Goal: Transaction & Acquisition: Purchase product/service

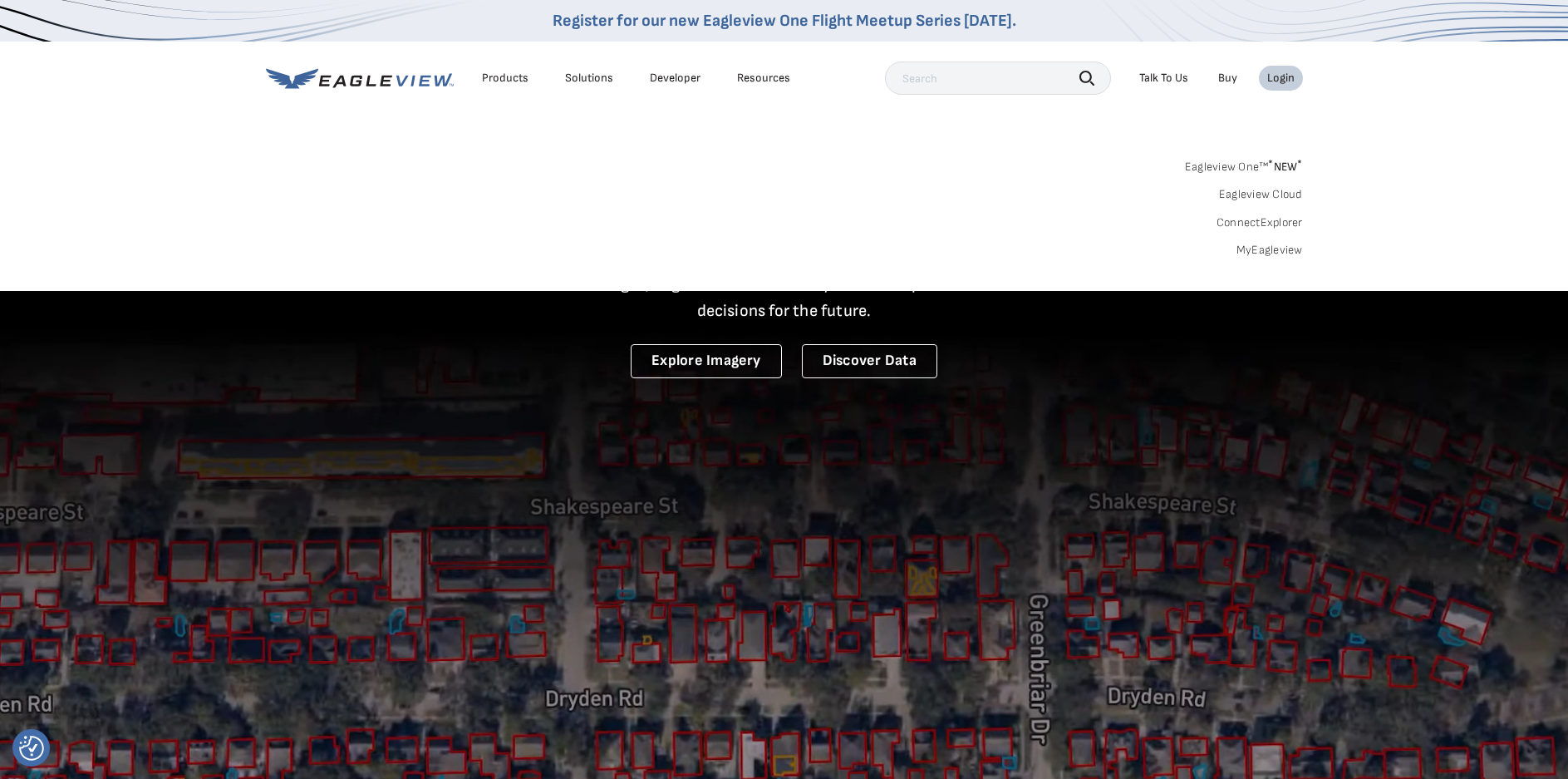
click at [1253, 245] on link "MyEagleview" at bounding box center [1270, 250] width 67 height 15
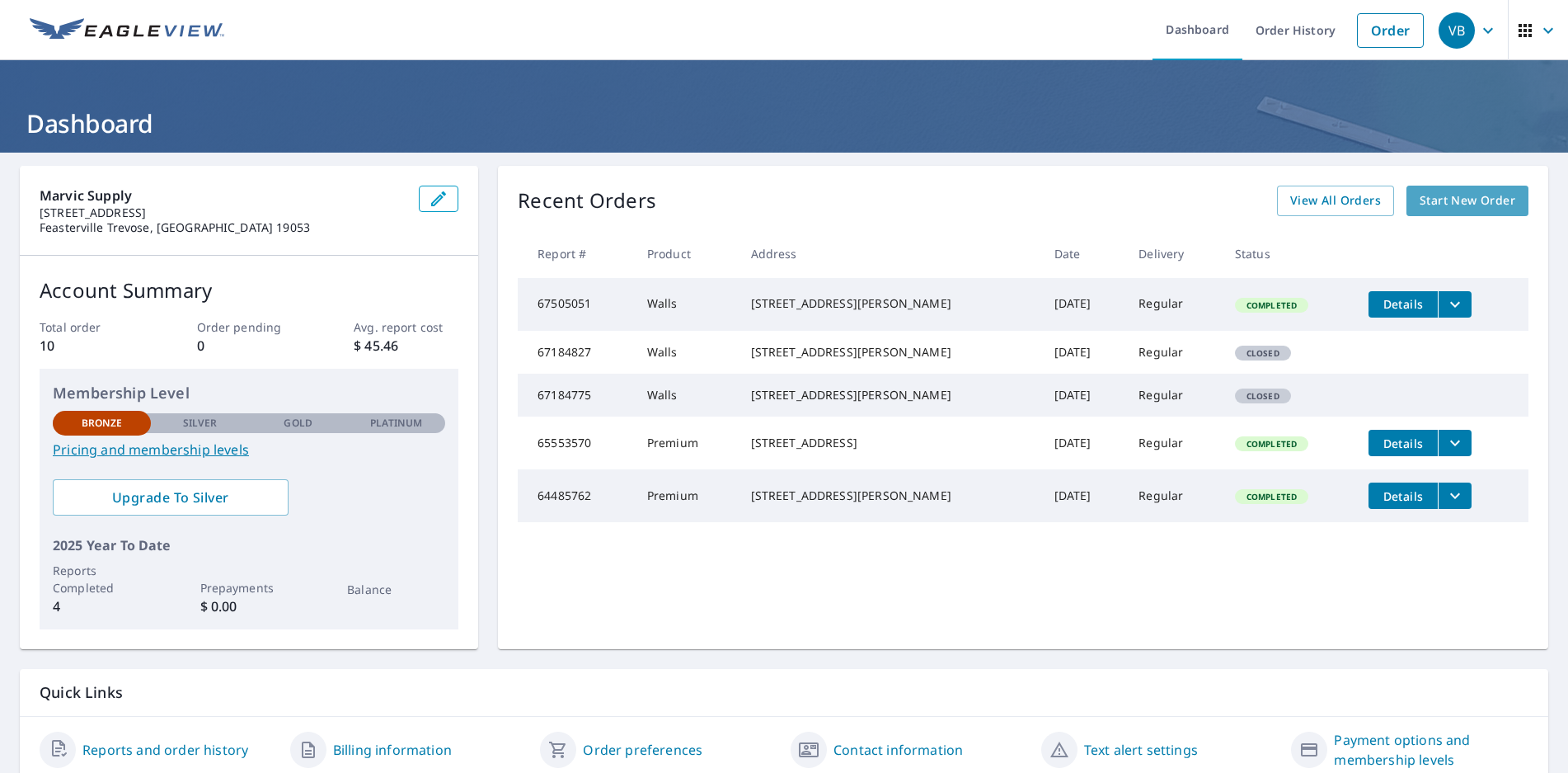
click at [1444, 199] on span "Start New Order" at bounding box center [1467, 201] width 96 height 20
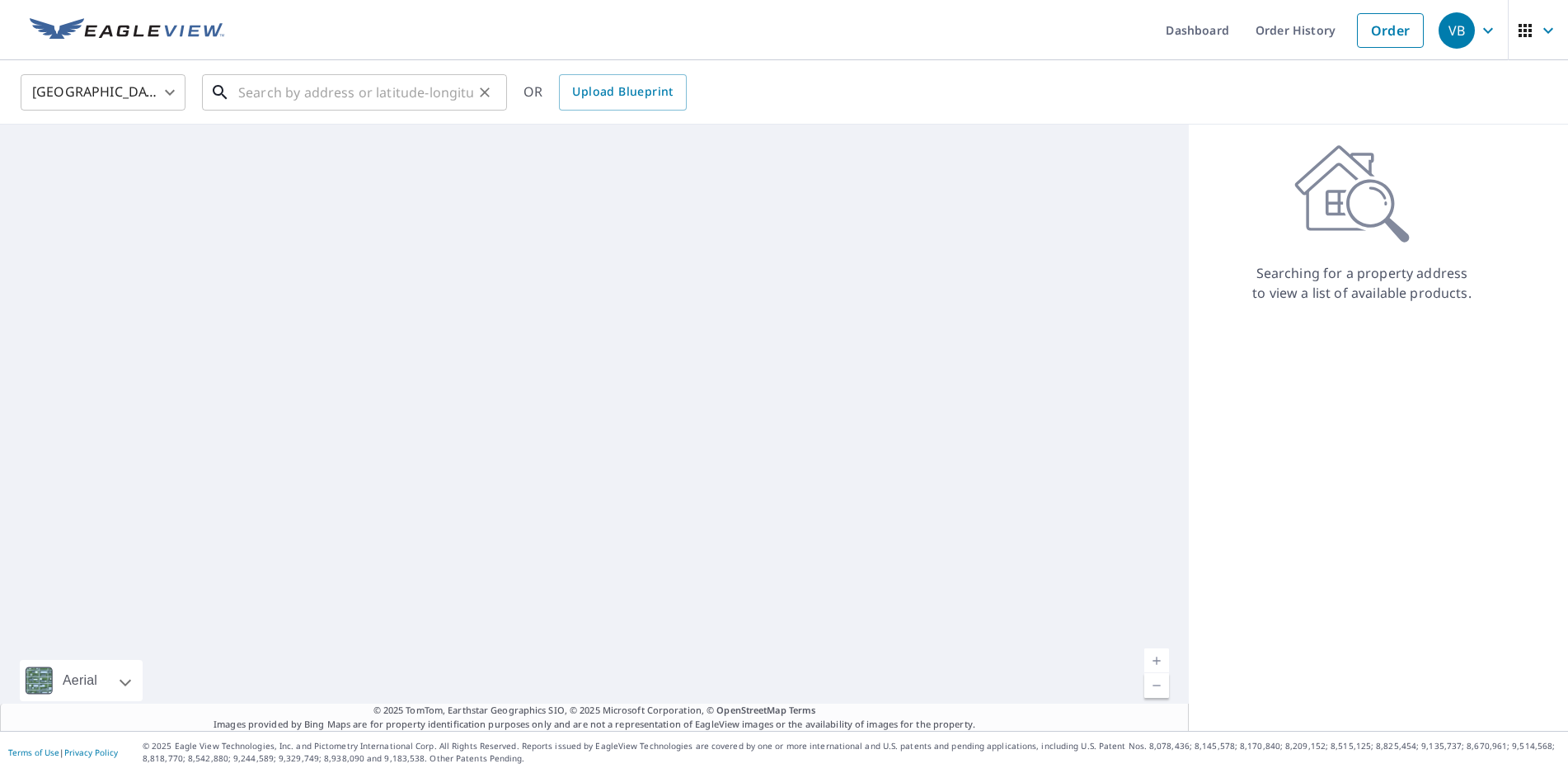
click at [269, 89] on input "text" at bounding box center [355, 92] width 235 height 46
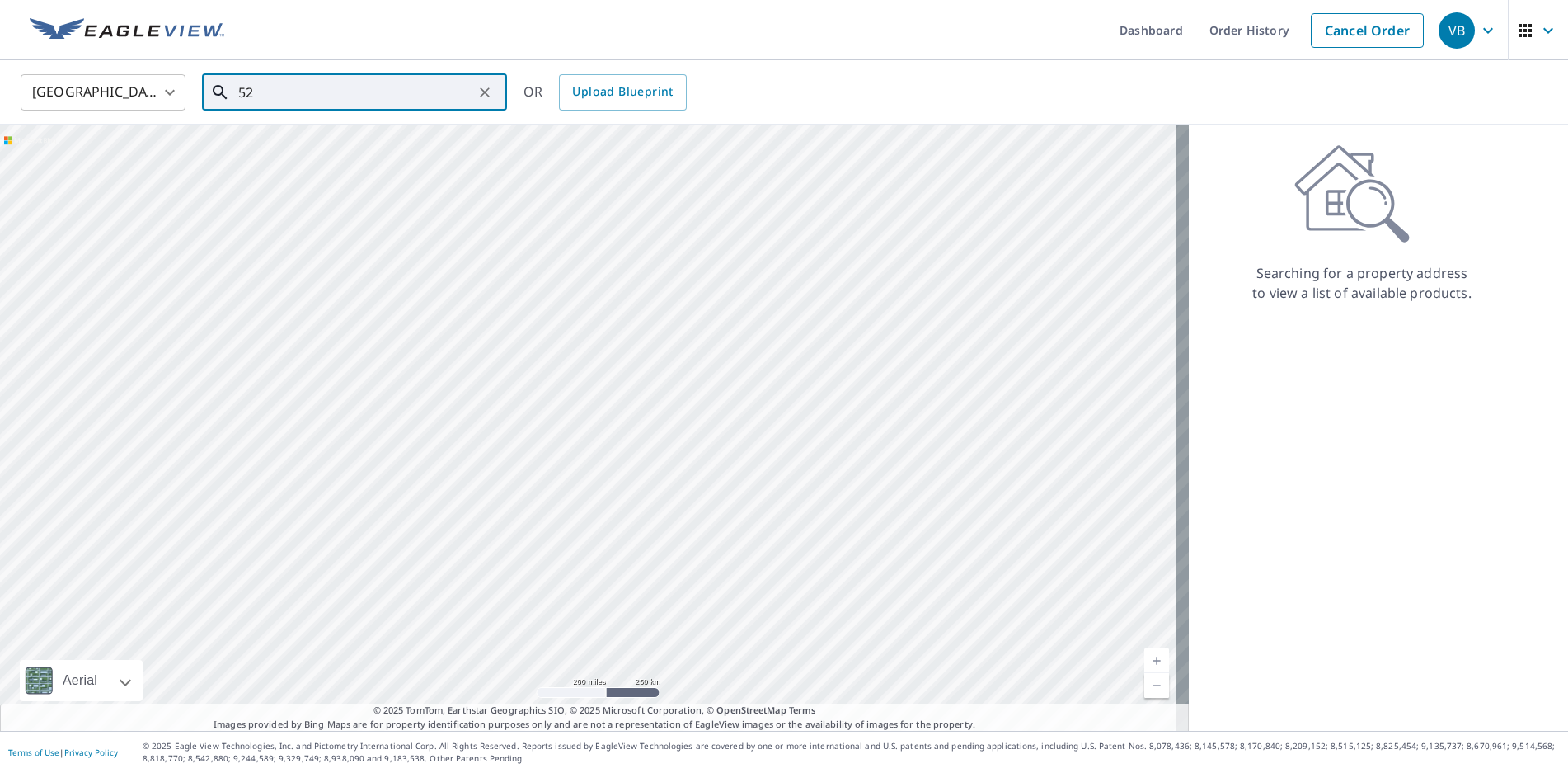
type input "5"
click at [352, 155] on p "Feasterville Trevose, [GEOGRAPHIC_DATA] 19053" at bounding box center [364, 166] width 259 height 33
type input "[STREET_ADDRESS]"
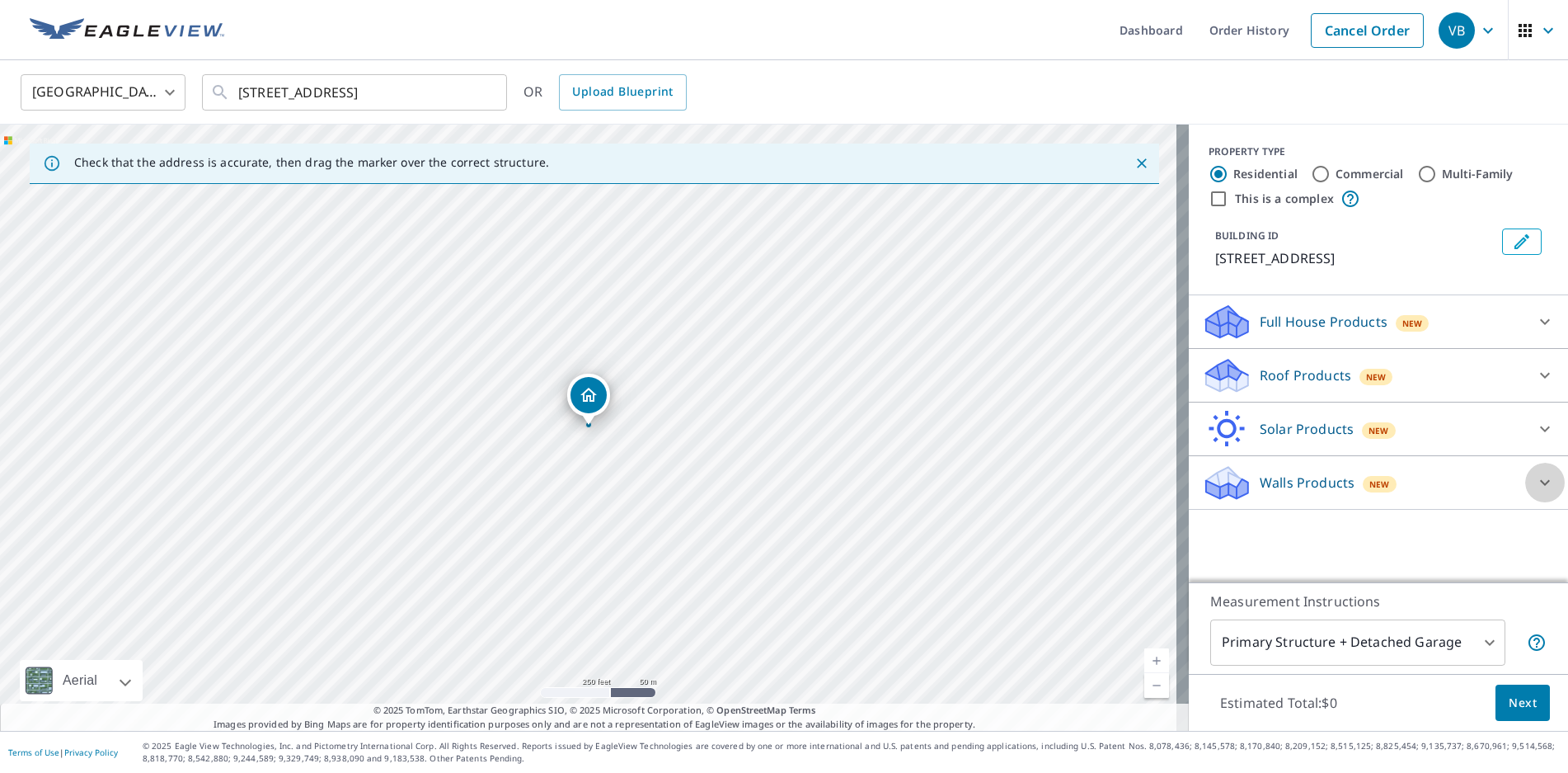
click at [1540, 485] on icon at bounding box center [1545, 483] width 10 height 6
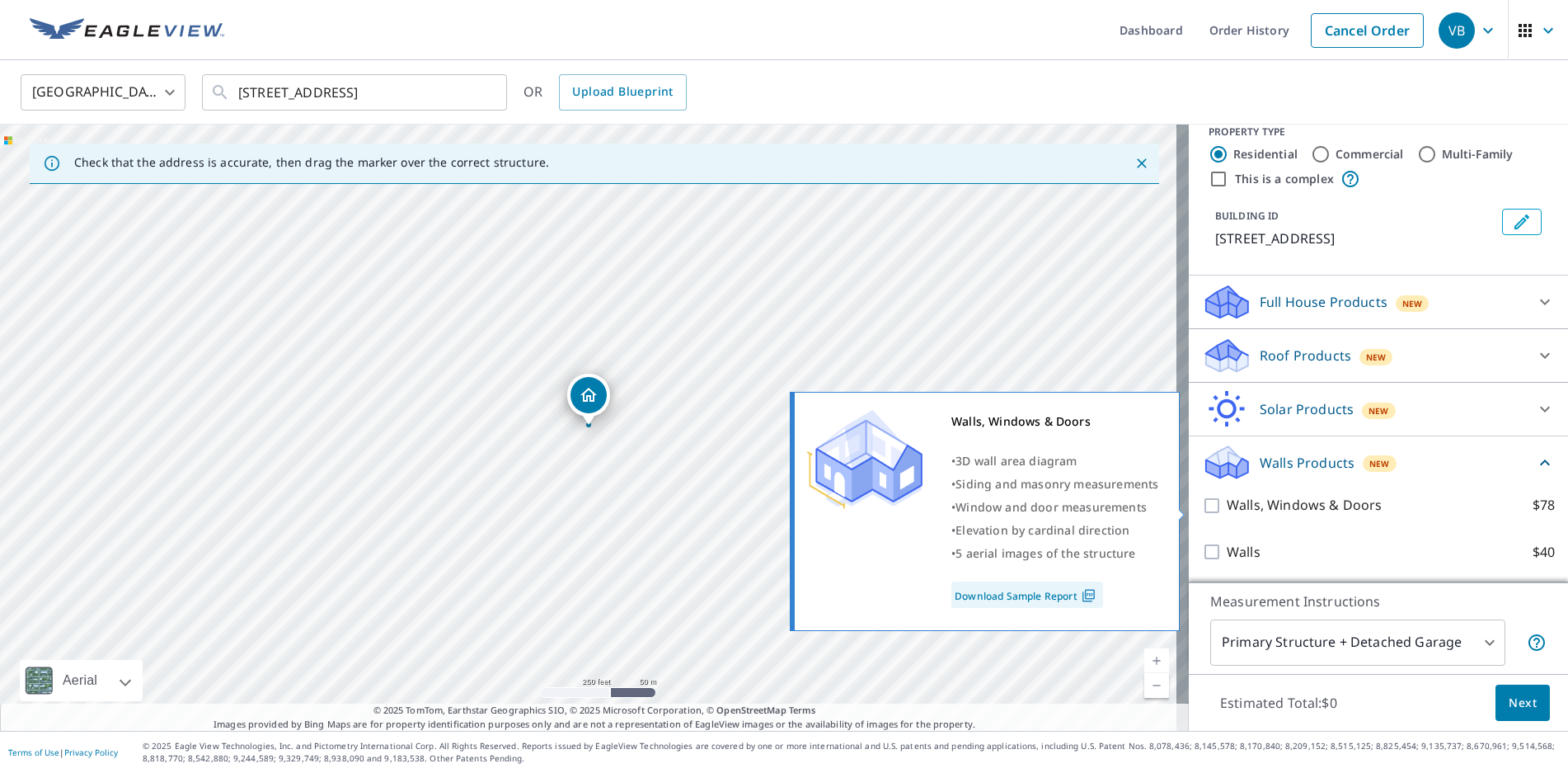
scroll to position [40, 0]
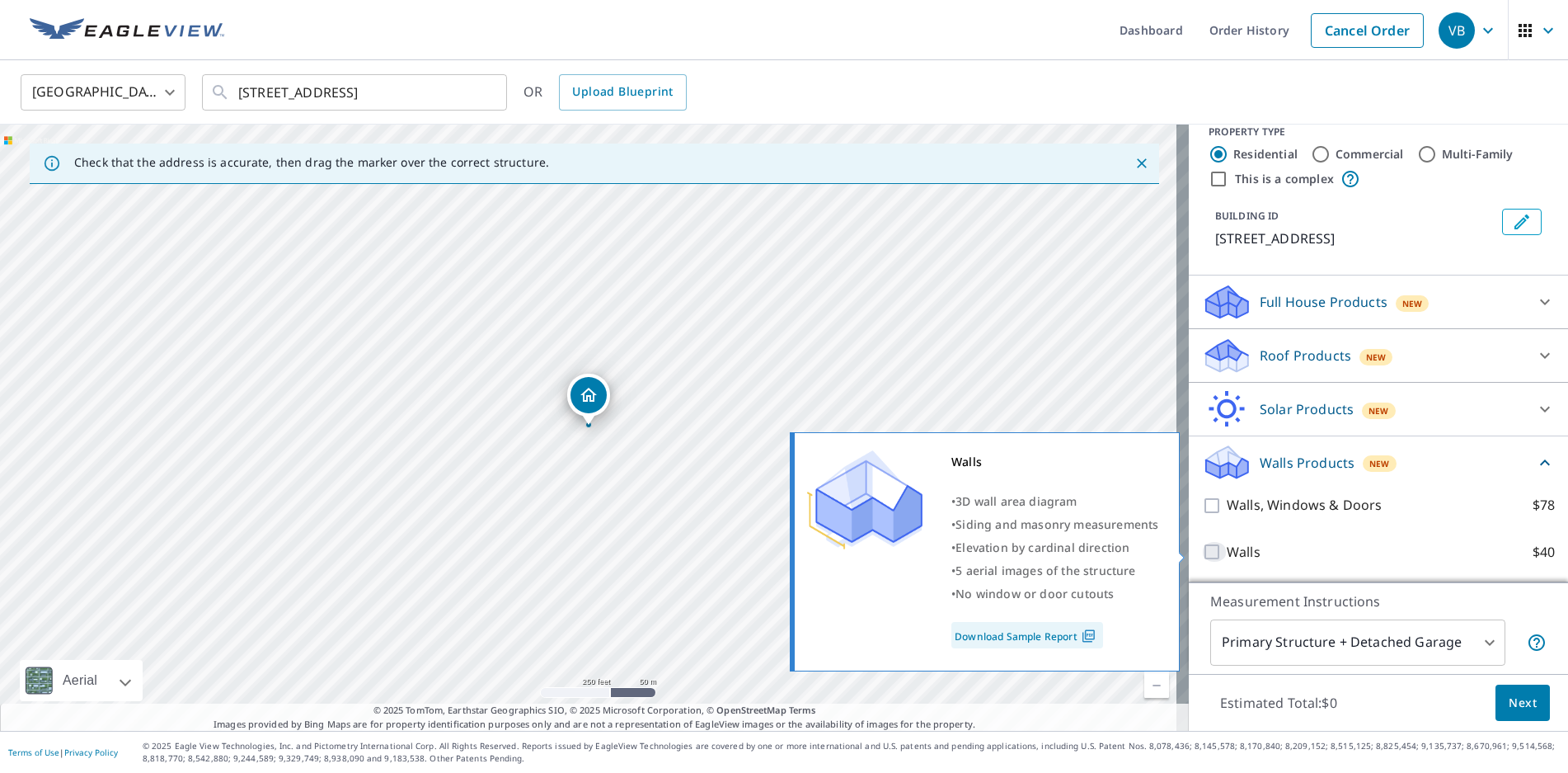
click at [1202, 552] on input "Walls $40" at bounding box center [1214, 552] width 25 height 20
checkbox input "true"
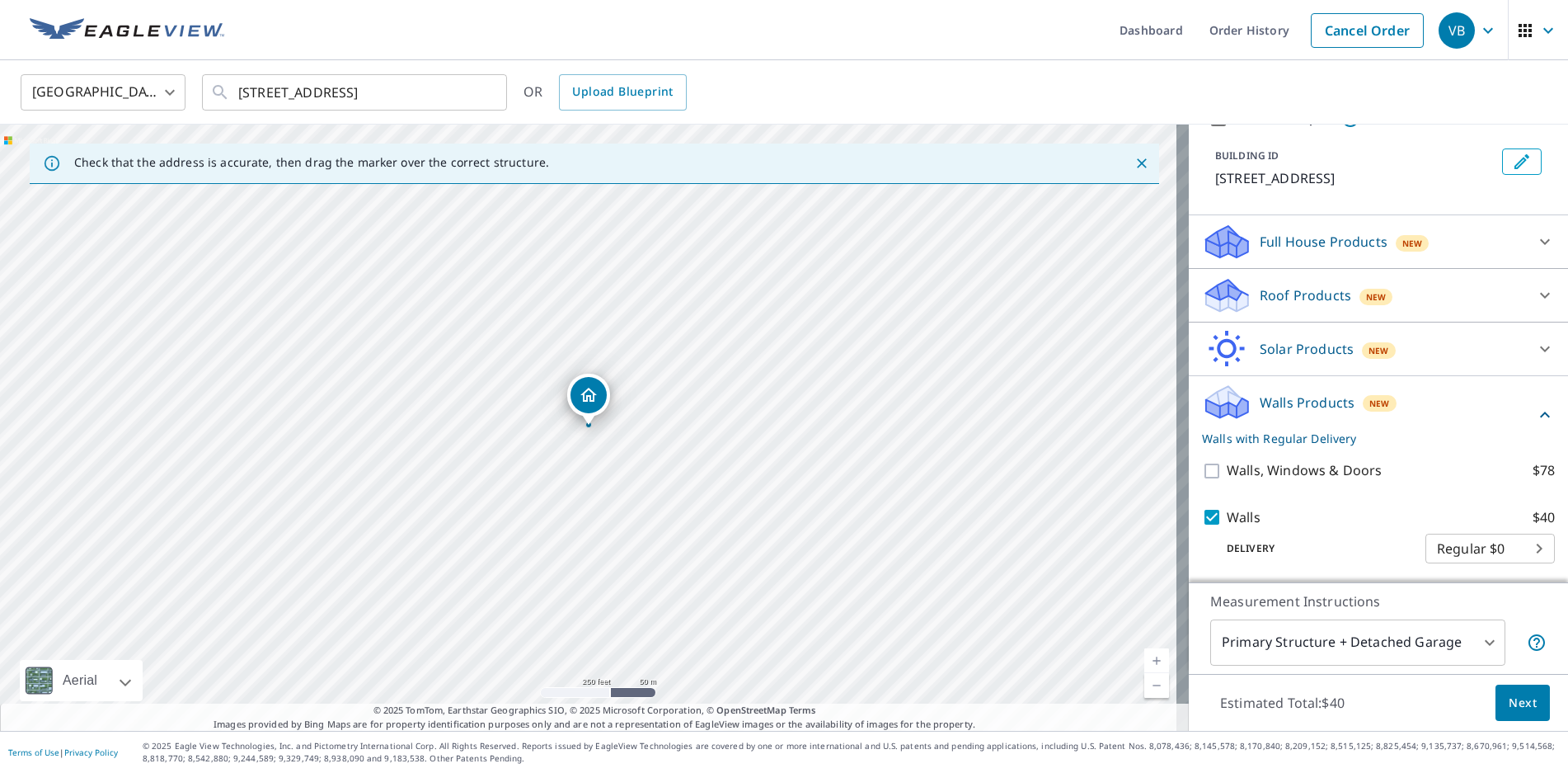
scroll to position [102, 0]
